Goal: Task Accomplishment & Management: Complete application form

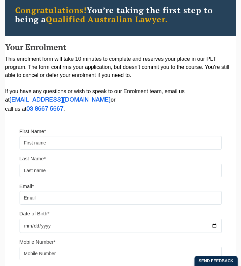
click at [93, 143] on input "First Name*" at bounding box center [121, 142] width 202 height 13
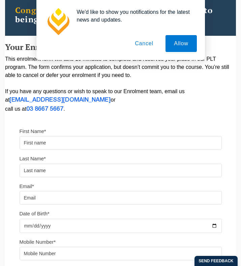
type input "h"
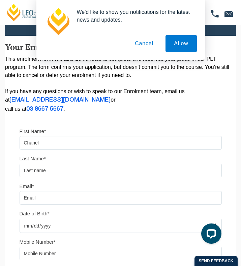
type input "Chanel"
click at [42, 172] on input "text" at bounding box center [121, 169] width 202 height 13
type input "[PERSON_NAME]"
click at [34, 195] on input "Email*" at bounding box center [121, 197] width 202 height 13
type input "[EMAIL_ADDRESS][DOMAIN_NAME]"
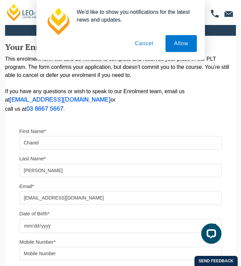
click at [36, 235] on div "Email* [EMAIL_ADDRESS][DOMAIN_NAME] Date of Birth*" at bounding box center [120, 210] width 212 height 56
click at [34, 232] on input "Date of Birth*" at bounding box center [121, 225] width 202 height 14
type input "[DATE]"
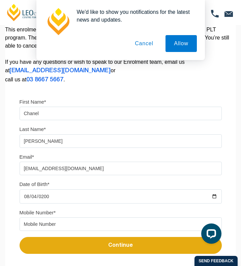
click at [47, 222] on input "tel" at bounding box center [121, 223] width 202 height 13
type input "04026"
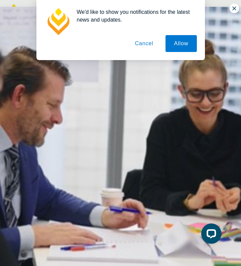
scroll to position [4, 0]
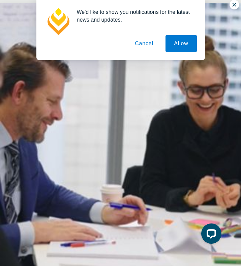
click at [237, 4] on div "We'd like to show you notifications for the latest news and updates. Allow Canc…" at bounding box center [120, 30] width 241 height 60
click at [236, 4] on div "We'd like to show you notifications for the latest news and updates. Allow Canc…" at bounding box center [120, 30] width 241 height 60
click at [150, 44] on button "Cancel" at bounding box center [143, 43] width 35 height 17
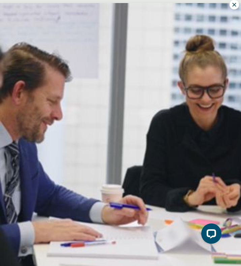
click at [232, 6] on icon at bounding box center [234, 5] width 6 height 6
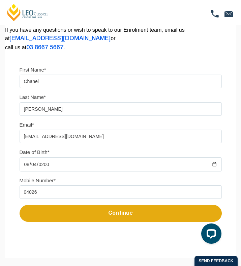
scroll to position [143, 0]
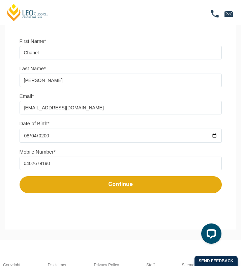
type input "0402679190"
click at [101, 187] on button "Continue" at bounding box center [121, 184] width 202 height 17
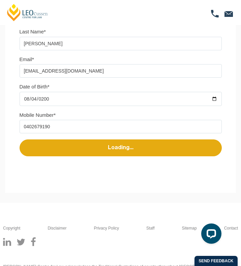
scroll to position [201, 0]
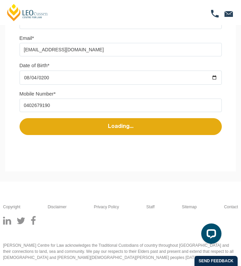
select select
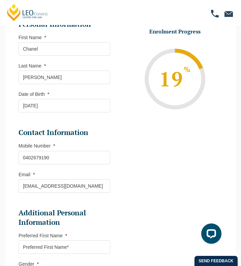
scroll to position [137, 0]
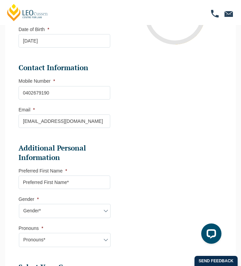
click at [63, 183] on input "Preferred First Name *" at bounding box center [65, 181] width 92 height 13
type input "Chanel"
click at [54, 213] on select "Gender* [DEMOGRAPHIC_DATA] [DEMOGRAPHIC_DATA] [DEMOGRAPHIC_DATA] [DEMOGRAPHIC_D…" at bounding box center [65, 211] width 92 height 14
select select "[DEMOGRAPHIC_DATA]"
click at [19, 205] on select "Gender* [DEMOGRAPHIC_DATA] [DEMOGRAPHIC_DATA] [DEMOGRAPHIC_DATA] [DEMOGRAPHIC_D…" at bounding box center [65, 211] width 92 height 14
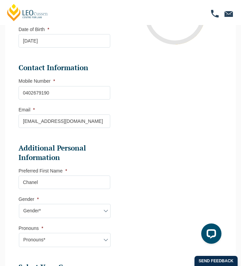
click at [54, 236] on select "Pronouns* She/Her/Hers He/Him/His They/Them/Theirs Other Prefer not to disclose" at bounding box center [65, 240] width 92 height 14
select select "She/Her/Hers"
click at [19, 234] on select "Pronouns* She/Her/Hers He/Him/His They/Them/Theirs Other Prefer not to disclose" at bounding box center [65, 240] width 92 height 14
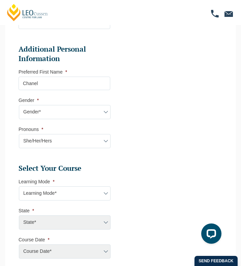
scroll to position [249, 0]
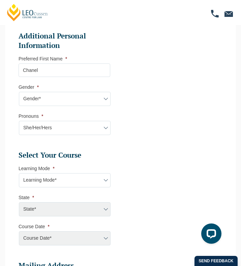
click at [56, 184] on select "Learning Mode* Online Full Time Learning Online Part Time Learning Blended Full…" at bounding box center [65, 180] width 92 height 14
select select "Blended Part Time Learning"
click at [19, 175] on select "Learning Mode* Online Full Time Learning Online Part Time Learning Blended Full…" at bounding box center [65, 180] width 92 height 14
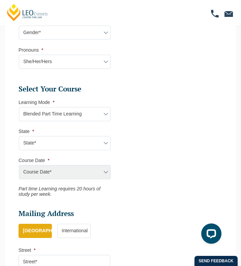
scroll to position [327, 0]
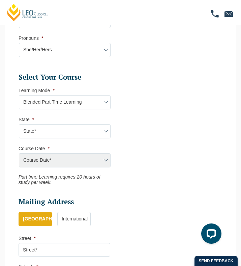
click at [77, 130] on select "State* ACT/[GEOGRAPHIC_DATA] QLD [GEOGRAPHIC_DATA] [GEOGRAPHIC_DATA]" at bounding box center [65, 131] width 92 height 14
select select "VIC"
click at [19, 126] on select "State* ACT/[GEOGRAPHIC_DATA] QLD [GEOGRAPHIC_DATA] [GEOGRAPHIC_DATA]" at bounding box center [65, 131] width 92 height 14
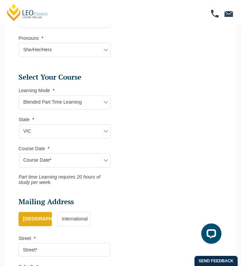
click at [74, 160] on select "Course Date* [DATE] ([DATE] to [DATE]) [DATE] ([DATE] to [DATE]) [DATE] ([DATE]…" at bounding box center [65, 160] width 92 height 14
select select "[DATE] ([DATE] to [DATE])"
click at [19, 155] on select "Course Date* [DATE] ([DATE] to [DATE]) [DATE] ([DATE] to [DATE]) [DATE] ([DATE]…" at bounding box center [65, 160] width 92 height 14
type input "Intake [DATE] PT"
type input "Practical Legal Training ([GEOGRAPHIC_DATA])"
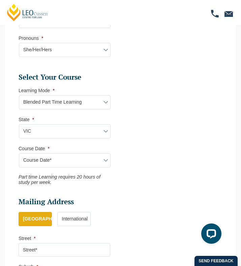
select select "VIC PLT (MAR) 2026 Part Time Blended"
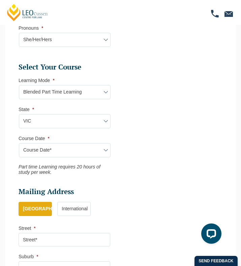
click at [61, 152] on select "Course Date* [DATE] ([DATE] to [DATE]) [DATE] ([DATE] to [DATE]) [DATE] ([DATE]…" at bounding box center [65, 150] width 92 height 14
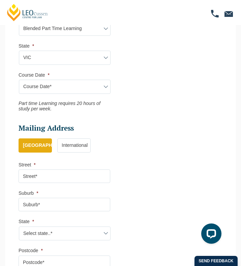
scroll to position [422, 0]
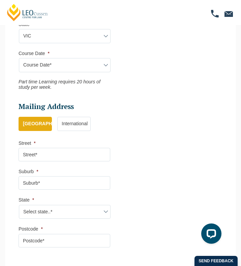
click at [34, 158] on input "Street *" at bounding box center [65, 154] width 92 height 13
type input "[GEOGRAPHIC_DATA]"
click at [49, 189] on input "Suburb *" at bounding box center [65, 182] width 92 height 13
type input "[GEOGRAPHIC_DATA]"
click at [51, 215] on select "Select state..* [GEOGRAPHIC_DATA] [GEOGRAPHIC_DATA] [GEOGRAPHIC_DATA] SA [GEOGR…" at bounding box center [65, 212] width 92 height 14
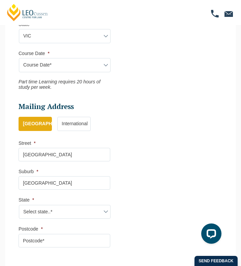
select select "VIC"
click at [19, 207] on select "Select state..* [GEOGRAPHIC_DATA] [GEOGRAPHIC_DATA] [GEOGRAPHIC_DATA] SA [GEOGR…" at bounding box center [65, 212] width 92 height 14
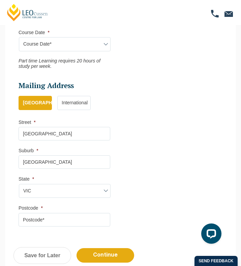
scroll to position [453, 0]
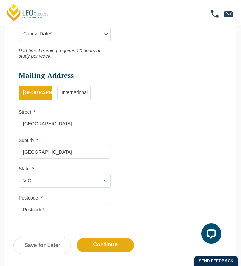
click at [44, 211] on input "Postcode *" at bounding box center [65, 209] width 92 height 13
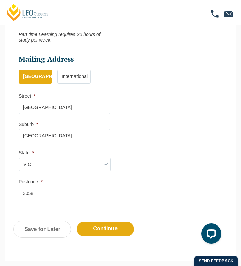
scroll to position [482, 0]
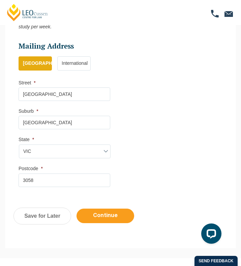
type input "3058"
click at [111, 219] on input "Continue" at bounding box center [106, 215] width 58 height 14
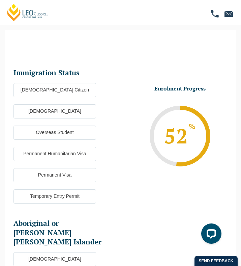
scroll to position [23, 0]
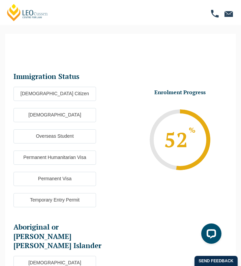
click at [66, 97] on label "[DEMOGRAPHIC_DATA] Citizen" at bounding box center [54, 94] width 83 height 14
click at [0, 0] on input "[DEMOGRAPHIC_DATA] Citizen" at bounding box center [0, 0] width 0 height 0
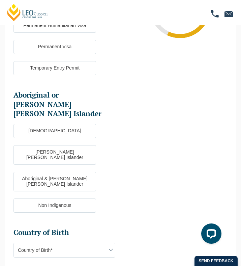
click at [62, 198] on label "Non Indigenous" at bounding box center [54, 205] width 83 height 14
click at [0, 0] on input "Non Indigenous" at bounding box center [0, 0] width 0 height 0
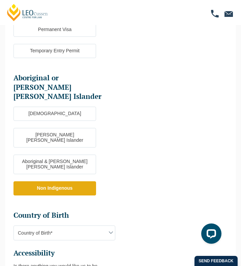
scroll to position [203, 0]
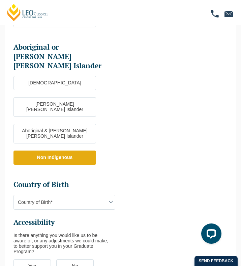
click at [59, 195] on span "Country of Birth*" at bounding box center [64, 202] width 101 height 14
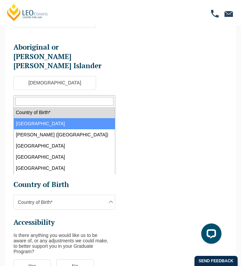
select select "Australia 1101"
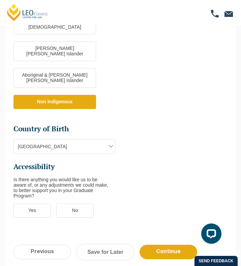
scroll to position [275, 0]
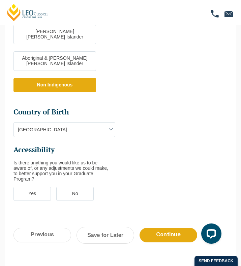
click at [79, 186] on label "No" at bounding box center [74, 193] width 37 height 14
click at [0, 0] on input "No" at bounding box center [0, 0] width 0 height 0
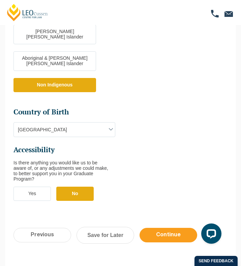
click at [160, 228] on input "Continue" at bounding box center [169, 235] width 58 height 14
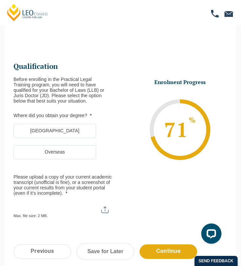
scroll to position [23, 0]
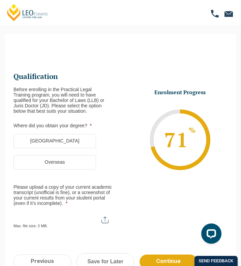
click at [70, 144] on label "[GEOGRAPHIC_DATA]" at bounding box center [54, 141] width 83 height 14
click at [0, 0] on input "[GEOGRAPHIC_DATA]" at bounding box center [0, 0] width 0 height 0
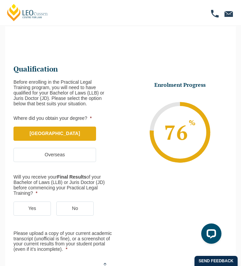
scroll to position [40, 0]
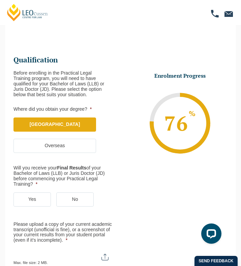
click at [37, 198] on label "Yes" at bounding box center [31, 199] width 37 height 14
click at [0, 0] on input "Yes" at bounding box center [0, 0] width 0 height 0
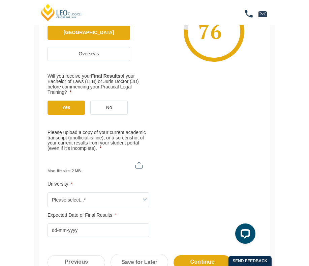
scroll to position [144, 0]
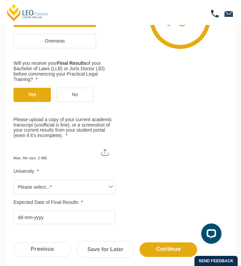
click at [106, 153] on input "Please upload a copy of your current academic transcript (unofficial is fine), …" at bounding box center [64, 149] width 102 height 11
type input "C:\fakepath\Unofficial transcript as of Sem 2 2025.html"
click at [107, 154] on input "Please upload a copy of your current academic transcript (unofficial is fine), …" at bounding box center [64, 149] width 102 height 11
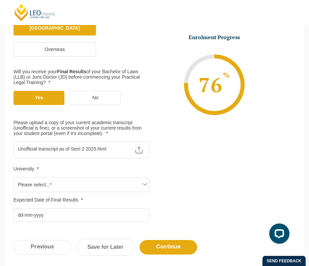
click at [138, 146] on input "Please upload a copy of your current academic transcript (unofficial is fine), …" at bounding box center [81, 146] width 136 height 11
type input "C:\fakepath\Unofficial transcript as of Sem 2 2025.pdf"
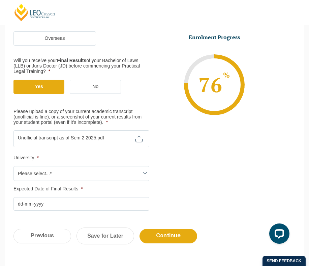
scroll to position [168, 0]
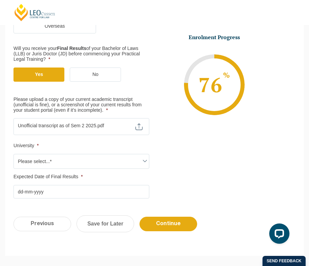
click at [102, 160] on span "Please select...*" at bounding box center [81, 161] width 135 height 14
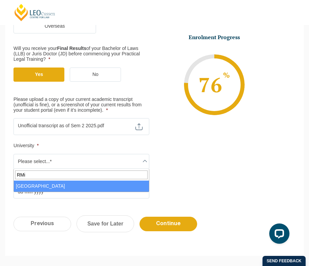
type input "RMi"
select select "[GEOGRAPHIC_DATA]"
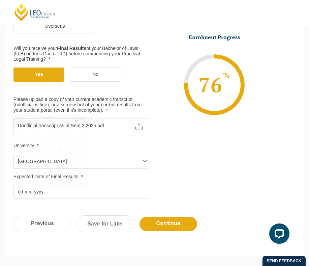
click at [70, 194] on input "Expected Date of Final Results *" at bounding box center [81, 191] width 136 height 13
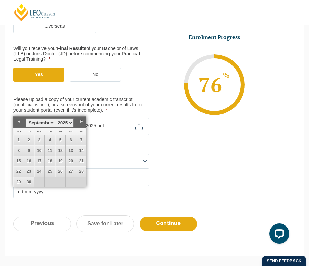
click at [81, 122] on link "Next" at bounding box center [81, 121] width 10 height 10
click at [18, 138] on link "1" at bounding box center [18, 140] width 10 height 10
type input "[DATE]"
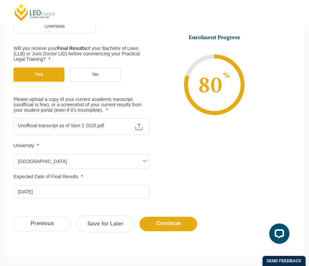
scroll to position [190, 0]
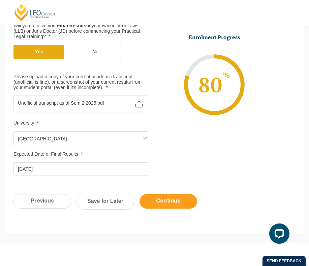
click at [179, 204] on input "Continue" at bounding box center [169, 201] width 58 height 14
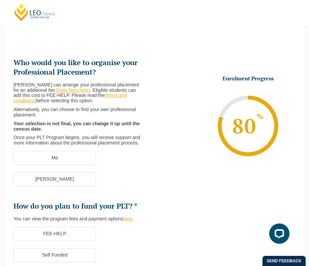
scroll to position [37, 0]
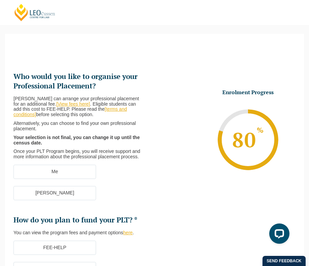
click at [67, 175] on label "Me" at bounding box center [54, 171] width 83 height 14
click at [0, 0] on input "Me" at bounding box center [0, 0] width 0 height 0
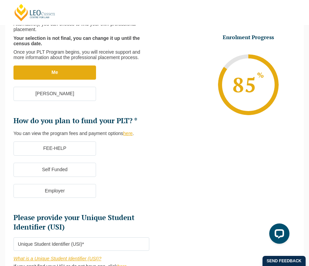
scroll to position [145, 0]
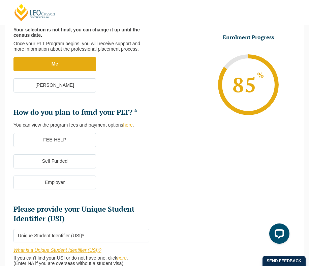
click at [72, 161] on label "Self Funded" at bounding box center [54, 161] width 83 height 14
click at [0, 0] on input "Self Funded" at bounding box center [0, 0] width 0 height 0
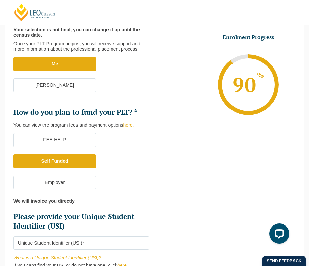
click at [73, 142] on label "FEE-HELP" at bounding box center [54, 140] width 83 height 14
click at [0, 0] on input "FEE-HELP" at bounding box center [0, 0] width 0 height 0
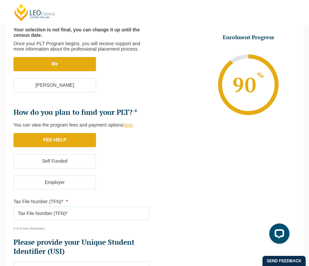
click at [63, 212] on input "Tax File Number (TFN)* *" at bounding box center [81, 212] width 136 height 13
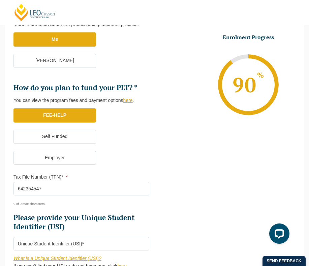
scroll to position [187, 0]
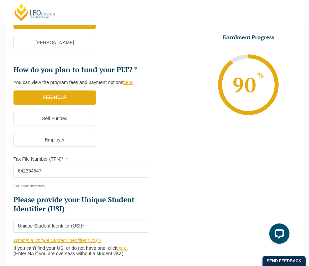
type input "642354547"
click at [48, 225] on input "Please provide your Unique Student Identifier (USI) *" at bounding box center [81, 225] width 136 height 13
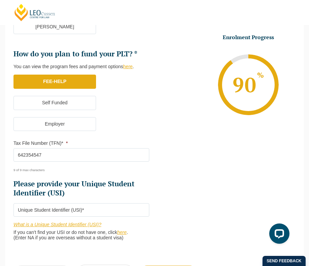
scroll to position [231, 0]
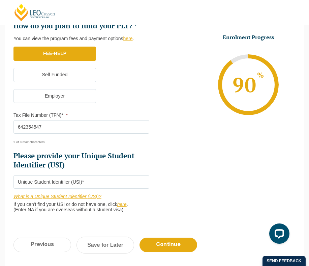
paste input "Z8ZWL6Y6S7"
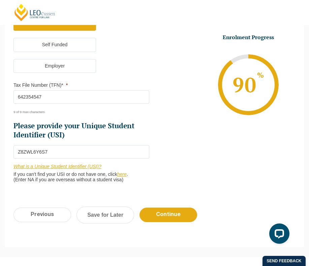
scroll to position [263, 0]
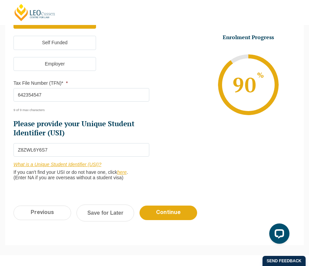
type input "Z8ZWL6Y6S7"
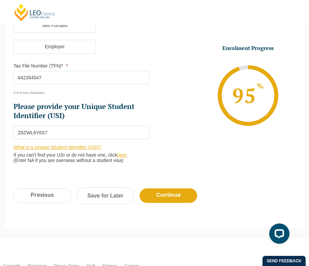
scroll to position [293, 0]
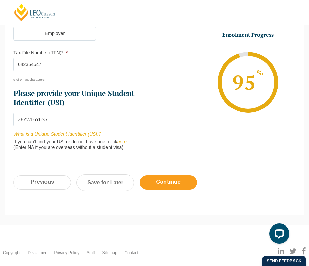
click at [172, 185] on input "Continue" at bounding box center [169, 182] width 58 height 14
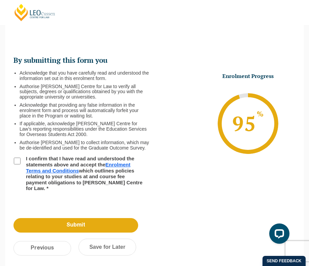
scroll to position [37, 0]
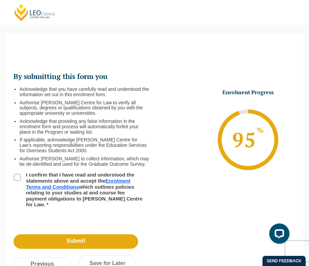
click at [16, 179] on input "I confirm that I have read and understood the statements above and accept the E…" at bounding box center [17, 177] width 7 height 7
checkbox input "true"
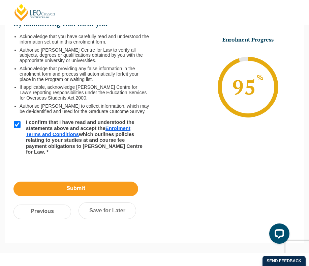
click at [70, 188] on input "Submit" at bounding box center [75, 188] width 125 height 14
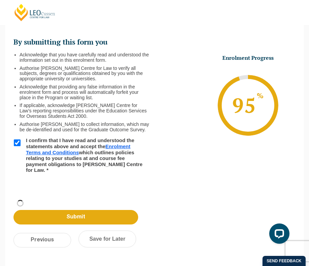
scroll to position [74, 0]
